Goal: Task Accomplishment & Management: Manage account settings

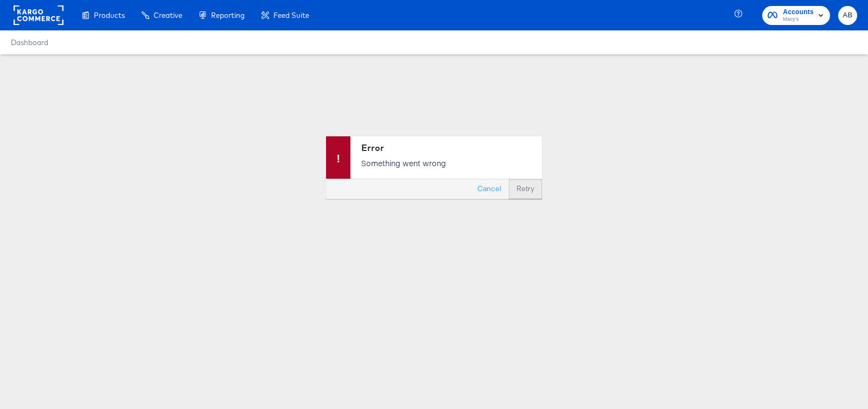
click at [518, 187] on button "Retry" at bounding box center [525, 189] width 33 height 20
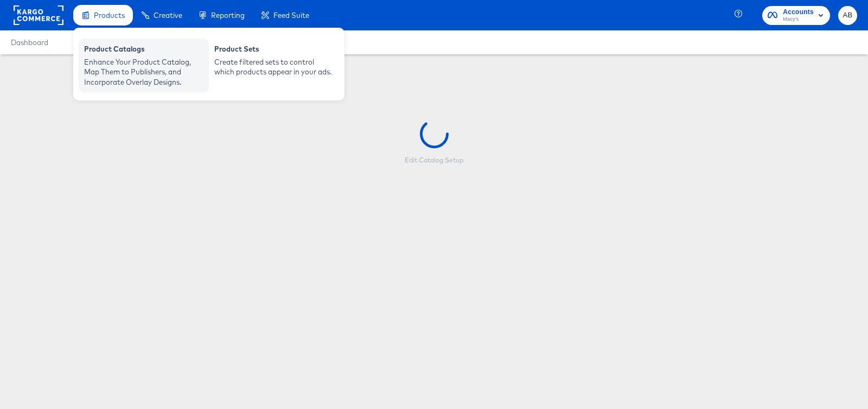
click at [101, 52] on div "Product Catalogs" at bounding box center [143, 50] width 119 height 13
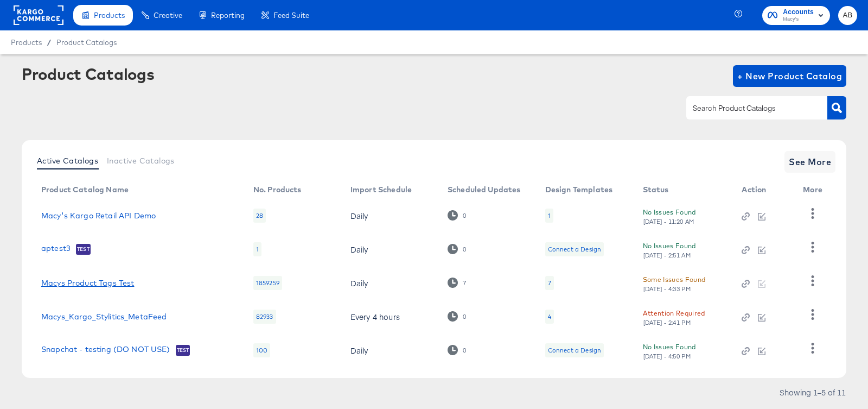
click at [60, 279] on link "Macys Product Tags Test" at bounding box center [87, 282] width 93 height 9
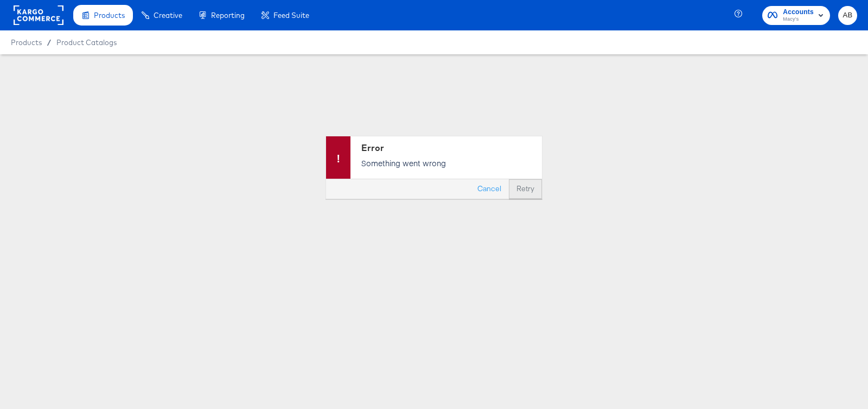
click at [532, 185] on button "Retry" at bounding box center [525, 189] width 33 height 20
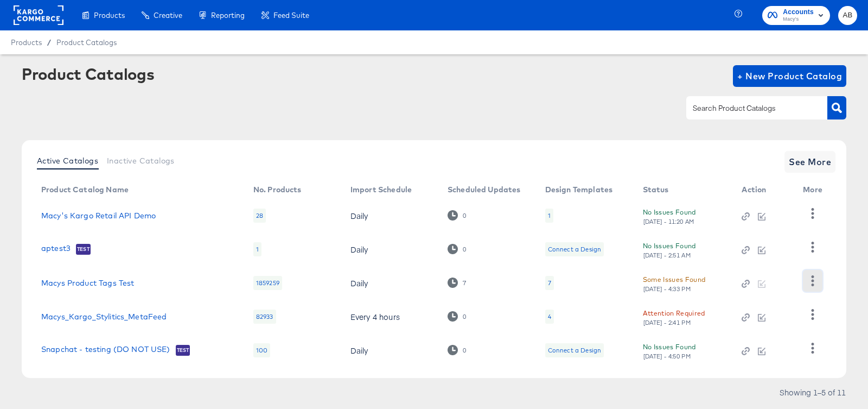
click at [815, 278] on icon "button" at bounding box center [813, 280] width 10 height 10
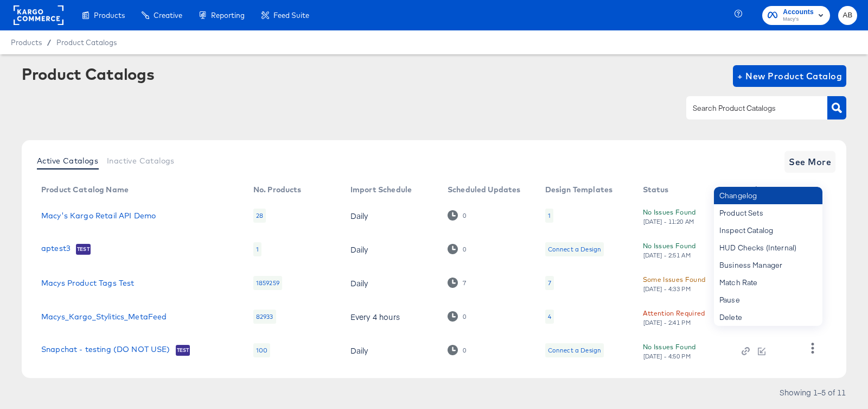
click at [754, 188] on div "Changelog" at bounding box center [768, 195] width 109 height 17
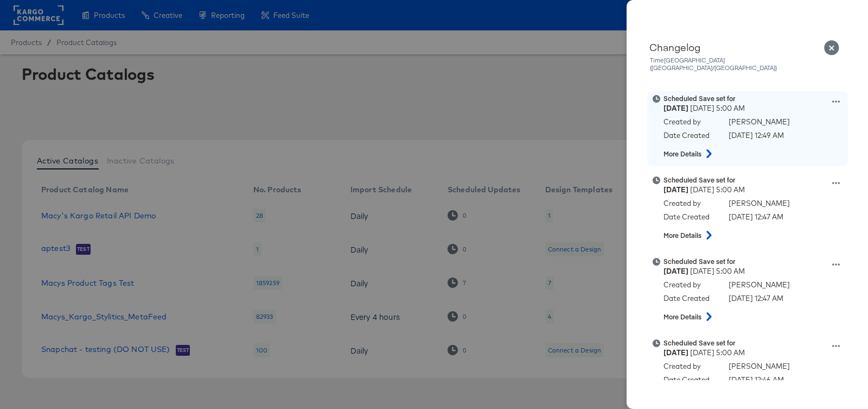
click at [838, 98] on icon at bounding box center [837, 102] width 8 height 8
click at [795, 121] on button "Edit scheduled version" at bounding box center [786, 129] width 109 height 16
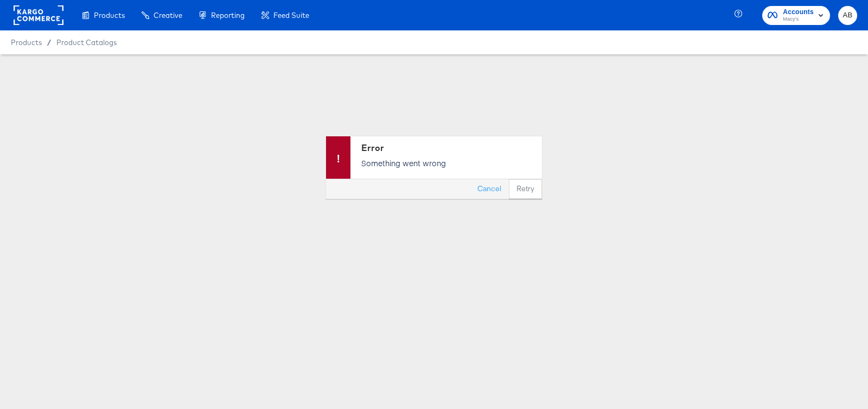
click at [824, 16] on rect "button" at bounding box center [821, 15] width 13 height 13
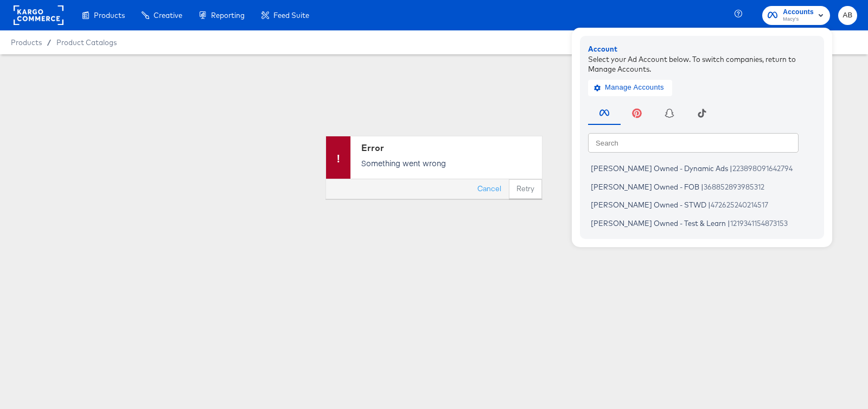
click at [402, 87] on div "Error Something went wrong Cancel Retry" at bounding box center [434, 167] width 868 height 226
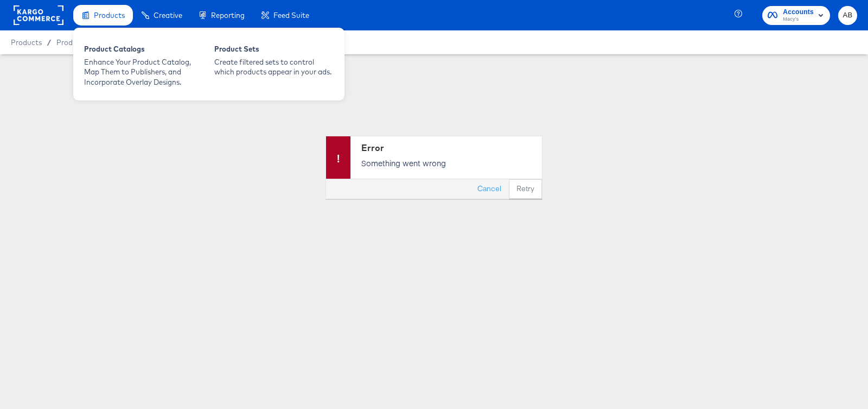
click at [95, 19] on span "Products" at bounding box center [109, 15] width 31 height 9
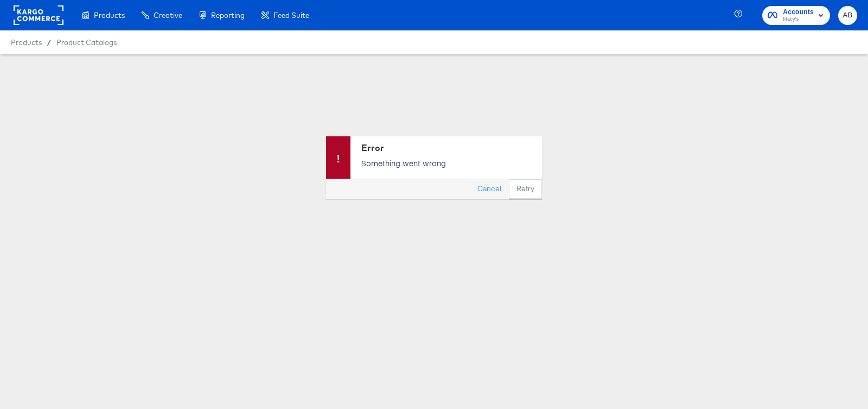
click at [21, 23] on rect at bounding box center [39, 15] width 50 height 20
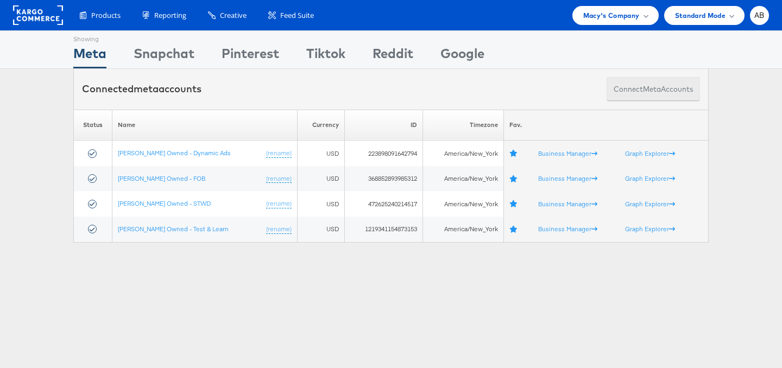
click at [662, 91] on button "Connect meta Accounts" at bounding box center [652, 89] width 93 height 24
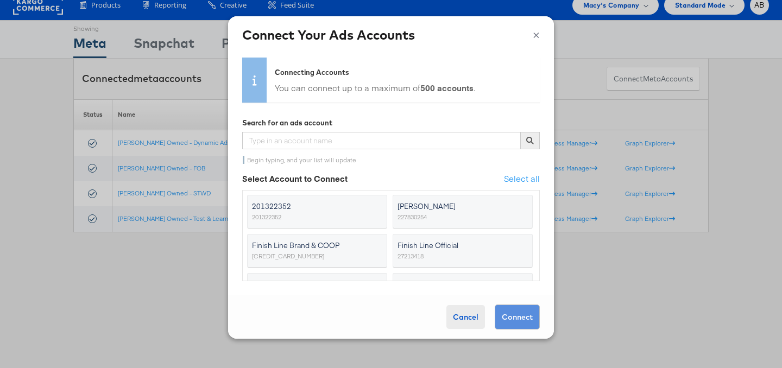
click at [461, 325] on div "Cancel" at bounding box center [465, 317] width 39 height 24
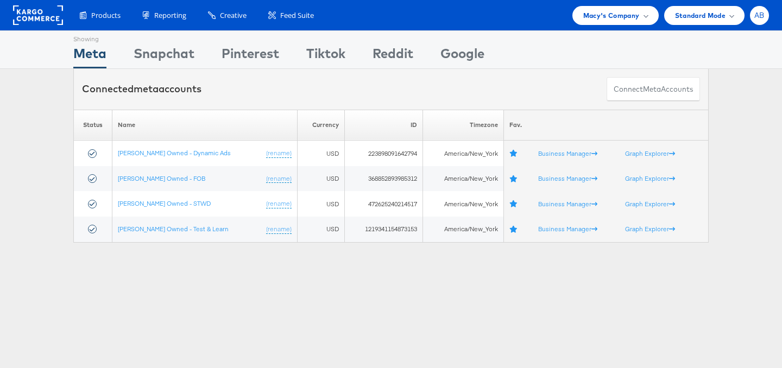
click at [764, 21] on div "AB" at bounding box center [759, 15] width 19 height 19
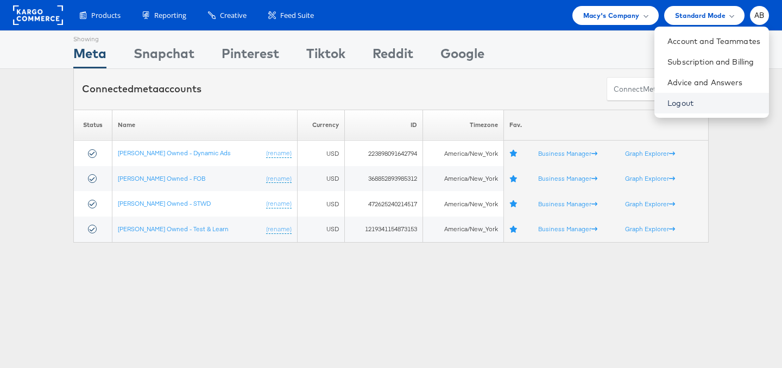
click at [684, 104] on link "Logout" at bounding box center [713, 103] width 93 height 11
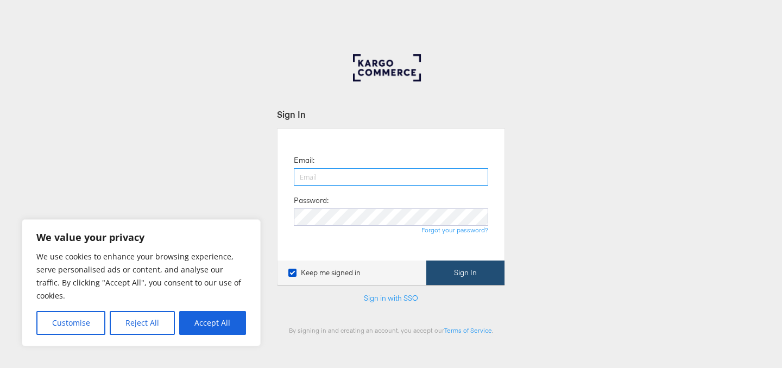
type input "[EMAIL_ADDRESS][DOMAIN_NAME]"
click at [483, 280] on button "Sign In" at bounding box center [465, 273] width 78 height 24
